Goal: Task Accomplishment & Management: Manage account settings

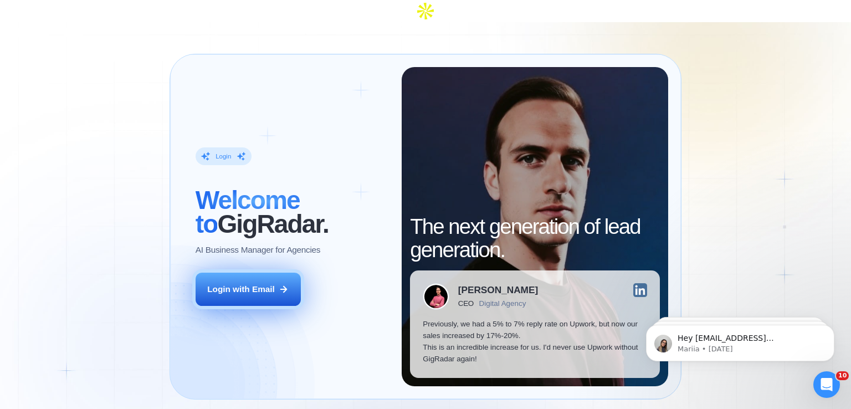
click at [242, 273] on button "Login with Email" at bounding box center [248, 289] width 105 height 33
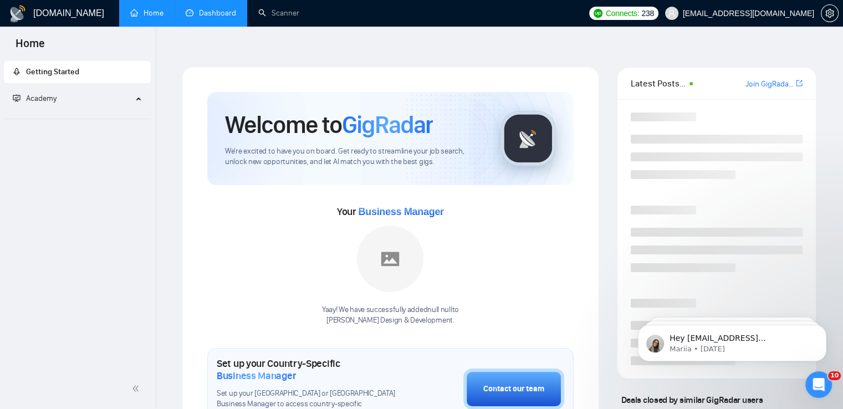
click at [212, 9] on link "Dashboard" at bounding box center [211, 12] width 50 height 9
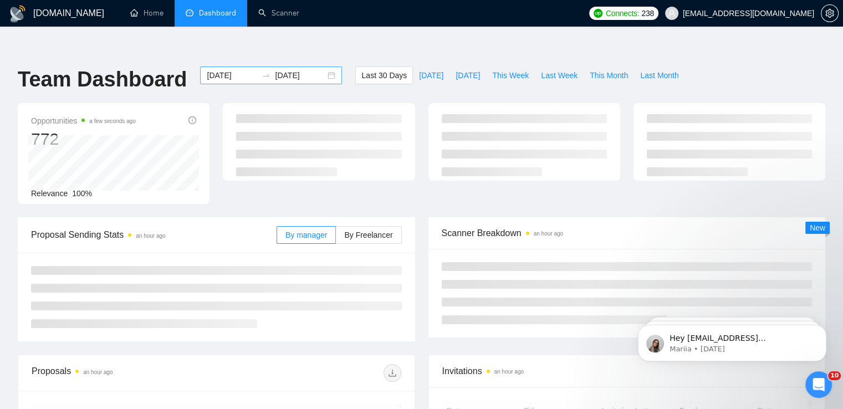
click at [321, 66] on div "[DATE] [DATE]" at bounding box center [271, 75] width 142 height 18
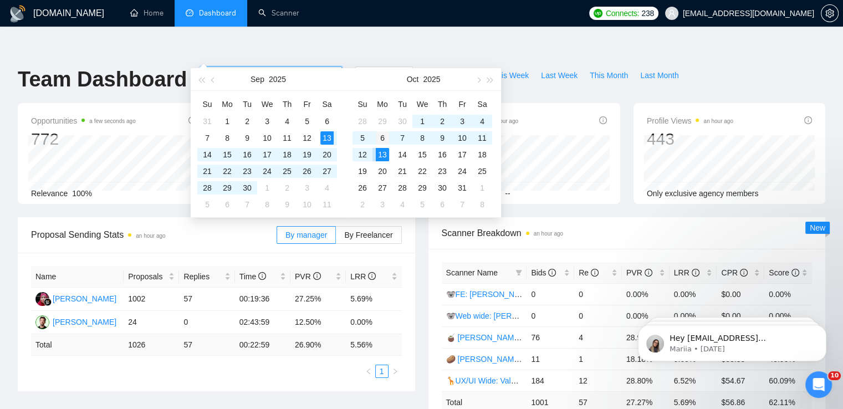
type input "[DATE]"
click at [383, 138] on div "6" at bounding box center [382, 137] width 13 height 13
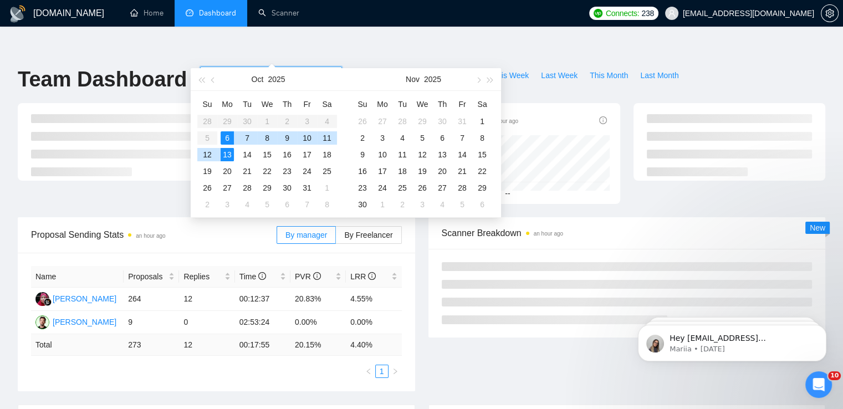
type input "[DATE]"
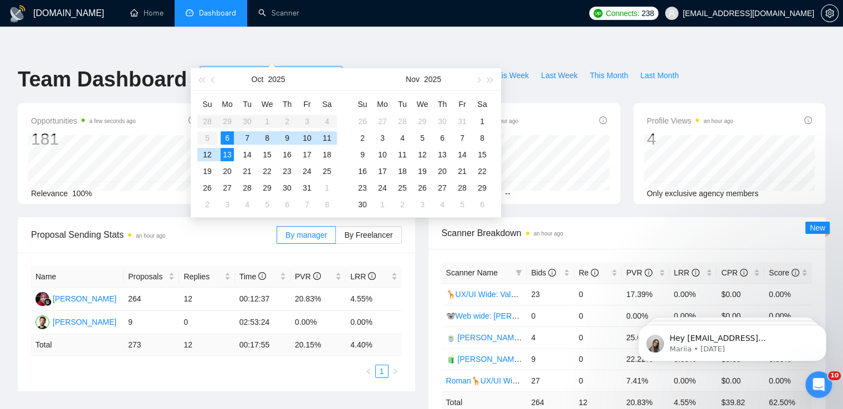
click at [225, 153] on div "13" at bounding box center [226, 154] width 13 height 13
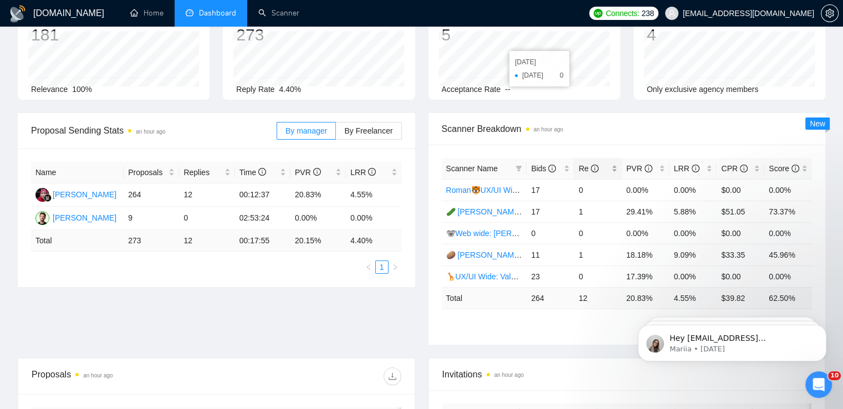
scroll to position [111, 0]
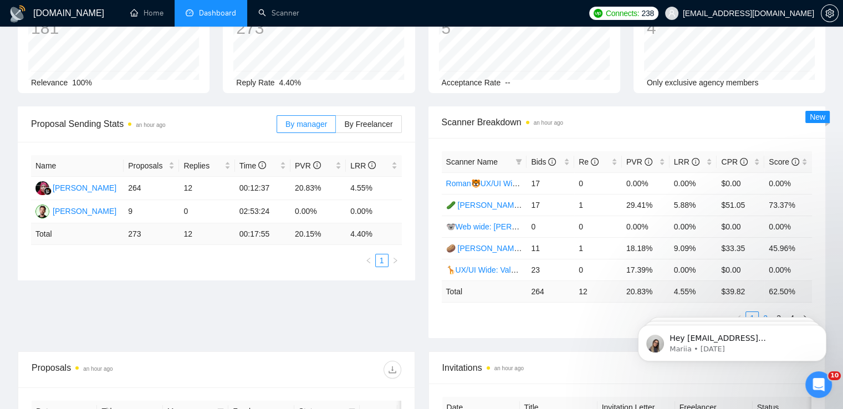
click at [768, 312] on link "2" at bounding box center [765, 318] width 12 height 12
click at [778, 312] on link "3" at bounding box center [778, 318] width 12 height 12
click at [793, 312] on link "4" at bounding box center [792, 318] width 12 height 12
